Goal: Information Seeking & Learning: Understand process/instructions

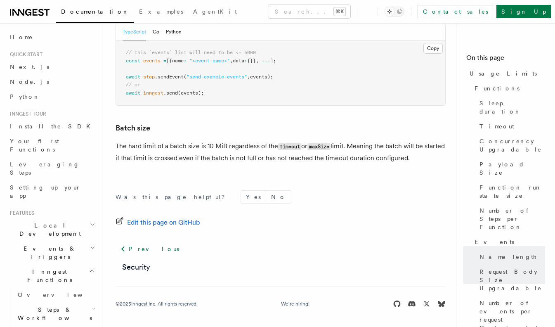
scroll to position [840, 0]
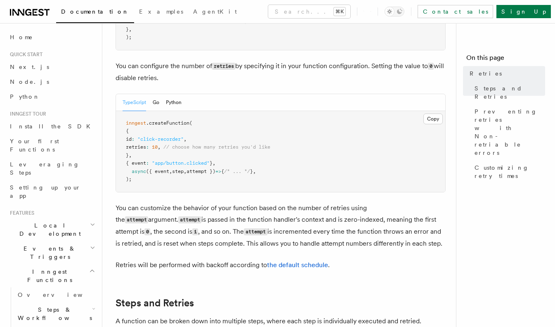
scroll to position [162, 0]
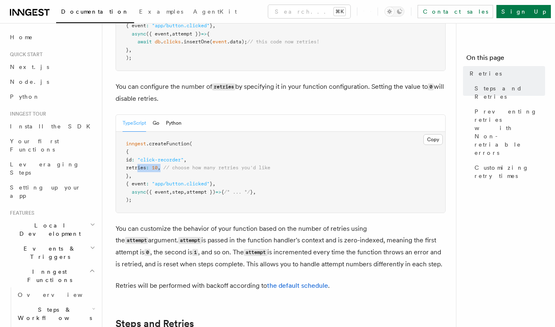
drag, startPoint x: 138, startPoint y: 153, endPoint x: 172, endPoint y: 154, distance: 34.3
click at [172, 165] on span "retries : 10 , // choose how many retries you'd like" at bounding box center [198, 168] width 144 height 6
copy span "retries : 10 ,"
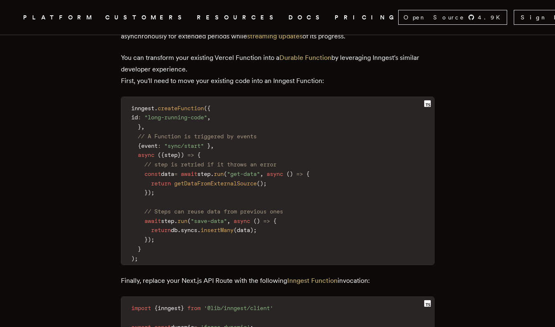
scroll to position [1218, 0]
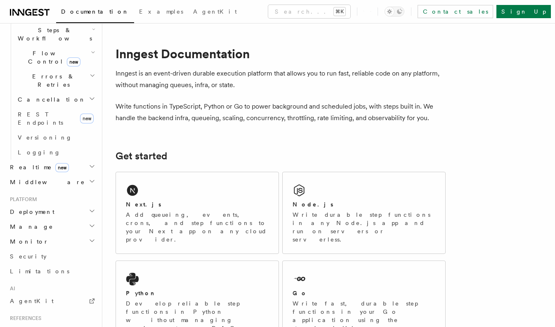
scroll to position [285, 0]
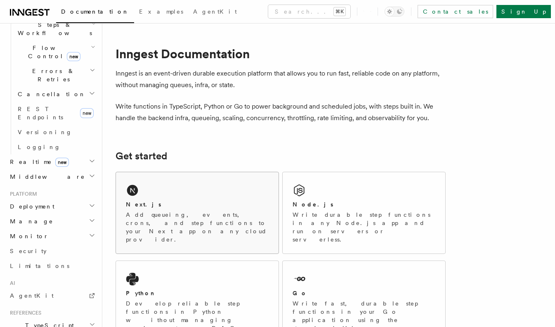
click at [194, 217] on p "Add queueing, events, crons, and step functions to your Next app on any cloud p…" at bounding box center [197, 226] width 143 height 33
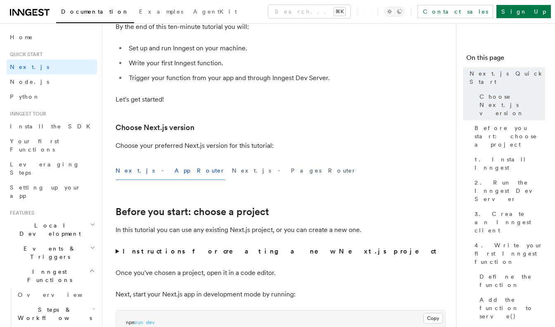
scroll to position [247, 0]
